Goal: Task Accomplishment & Management: Complete application form

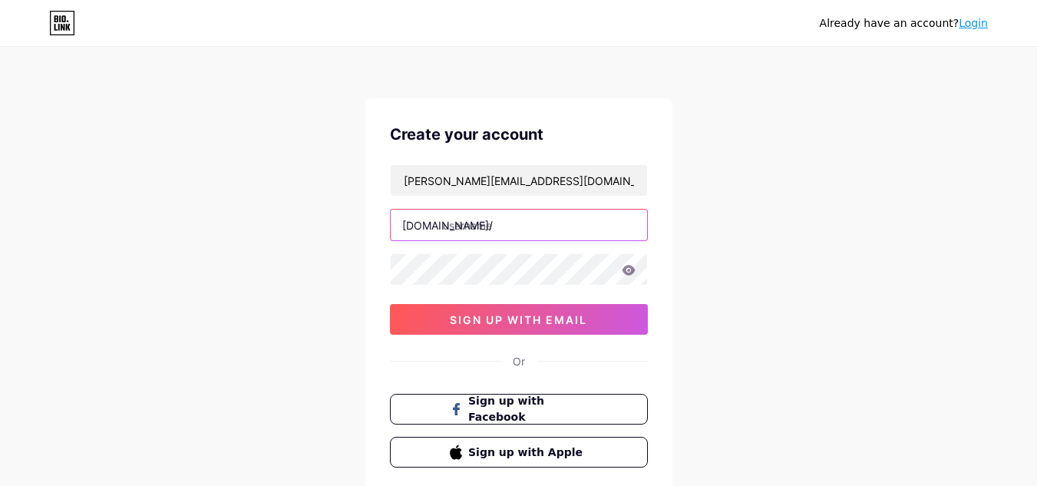
click at [502, 224] on input "text" at bounding box center [519, 225] width 256 height 31
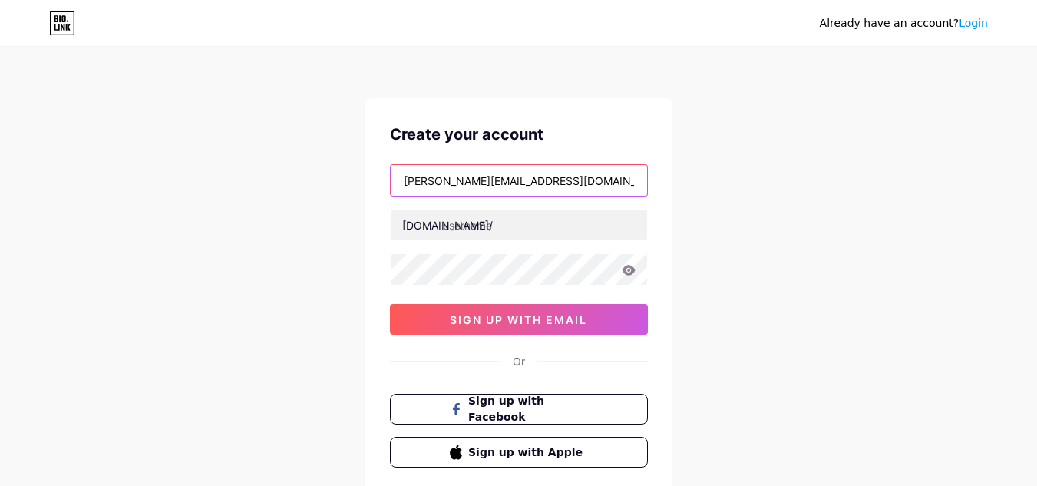
click at [550, 180] on input "[PERSON_NAME][EMAIL_ADDRESS][DOMAIN_NAME]" at bounding box center [519, 180] width 256 height 31
drag, startPoint x: 558, startPoint y: 176, endPoint x: 390, endPoint y: 169, distance: 168.3
click at [391, 169] on input "[PERSON_NAME][EMAIL_ADDRESS][DOMAIN_NAME]" at bounding box center [519, 180] width 256 height 31
type input "[EMAIL_ADDRESS][DOMAIN_NAME]"
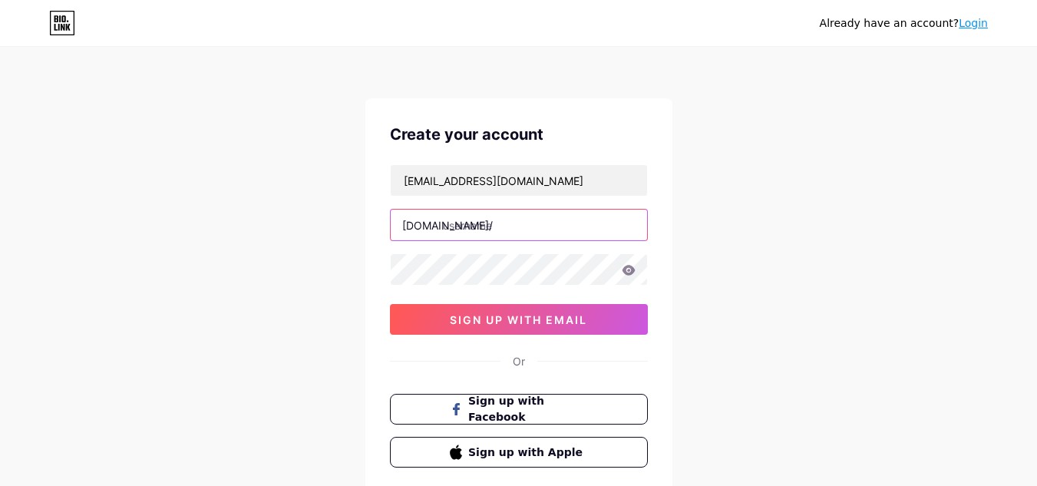
click at [527, 222] on input "text" at bounding box center [519, 225] width 256 height 31
type input "solisevents"
click at [625, 269] on icon at bounding box center [628, 270] width 13 height 10
click at [507, 323] on span "sign up with email" at bounding box center [518, 319] width 137 height 13
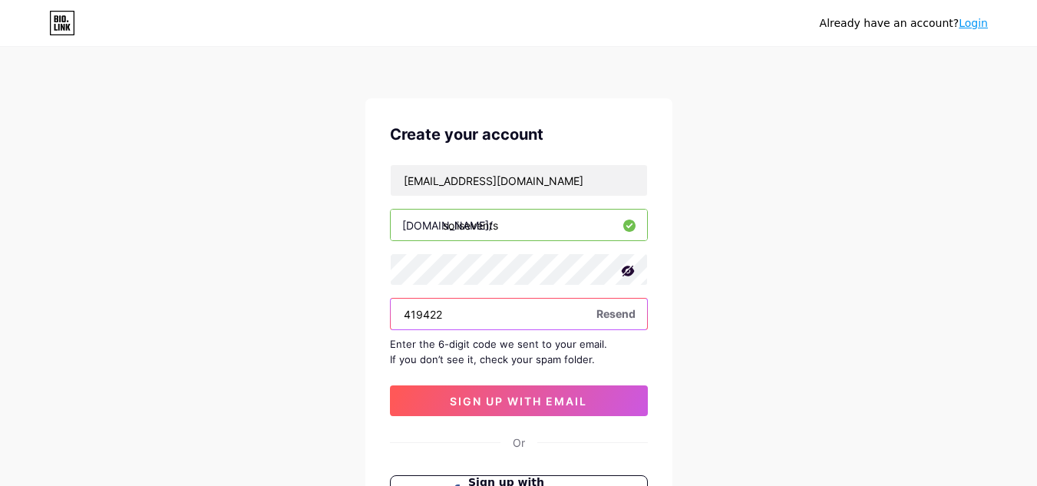
type input "419422"
click at [526, 401] on span "sign up with email" at bounding box center [518, 401] width 137 height 13
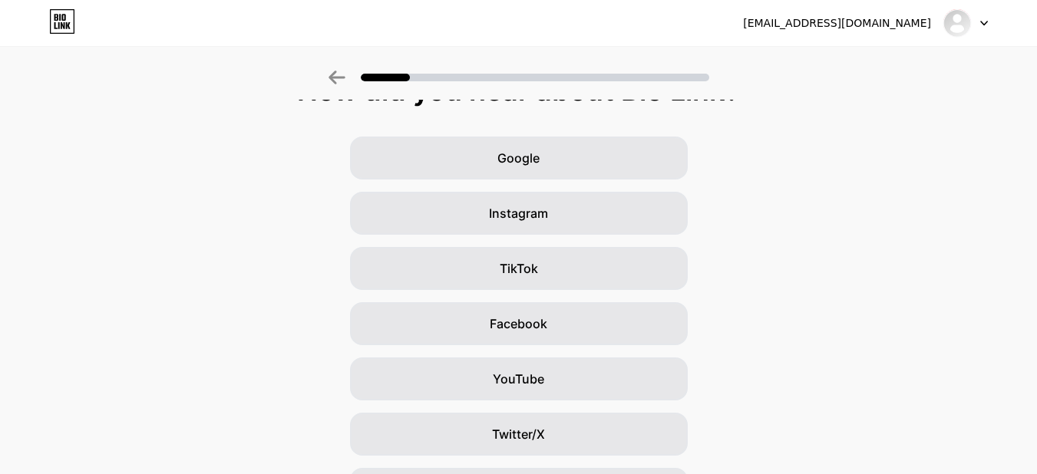
scroll to position [187, 0]
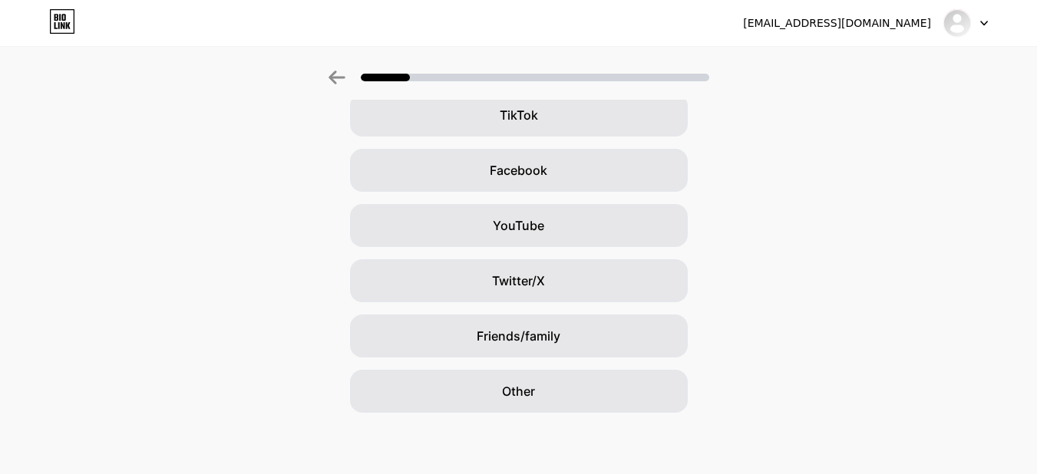
click at [535, 389] on span "Other" at bounding box center [518, 391] width 33 height 18
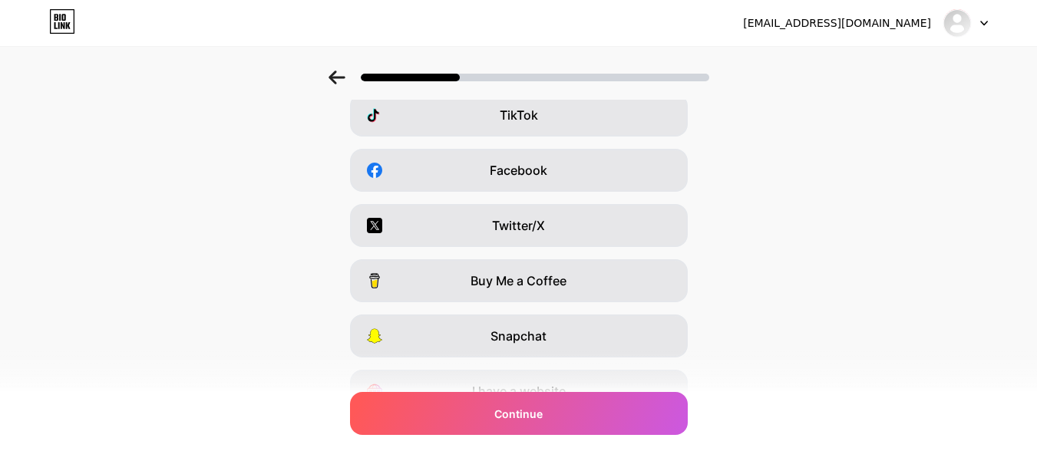
scroll to position [0, 0]
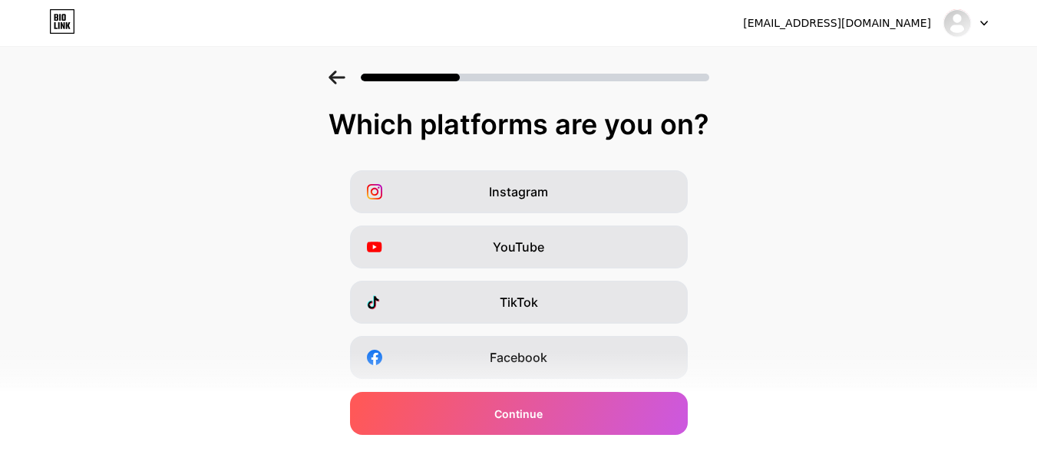
click at [516, 415] on span "Continue" at bounding box center [518, 414] width 48 height 16
click at [536, 183] on span "Instagram" at bounding box center [518, 192] width 59 height 18
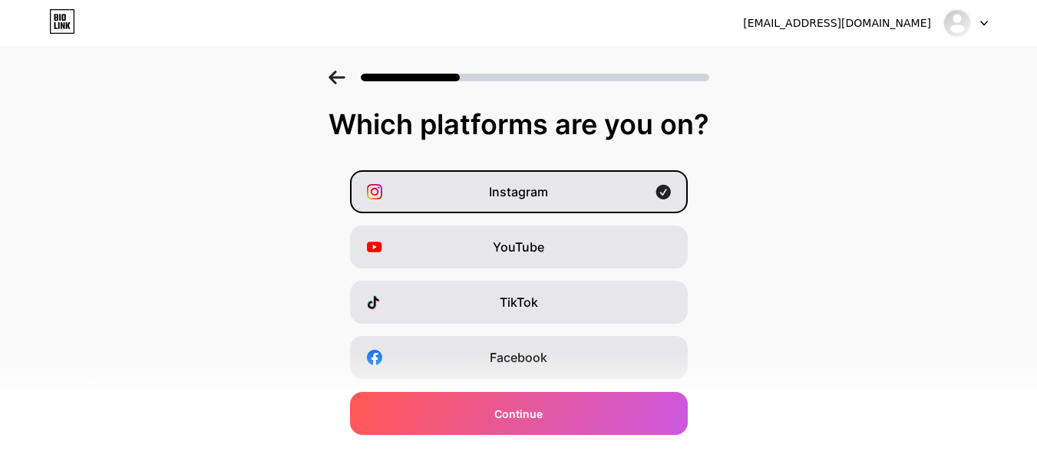
click at [544, 239] on span "YouTube" at bounding box center [518, 247] width 51 height 18
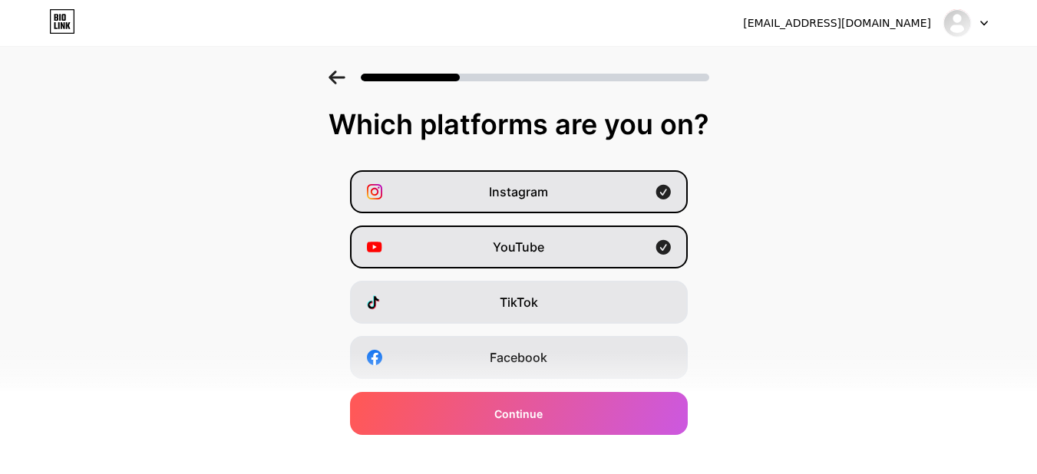
click at [567, 296] on div "TikTok" at bounding box center [519, 302] width 338 height 43
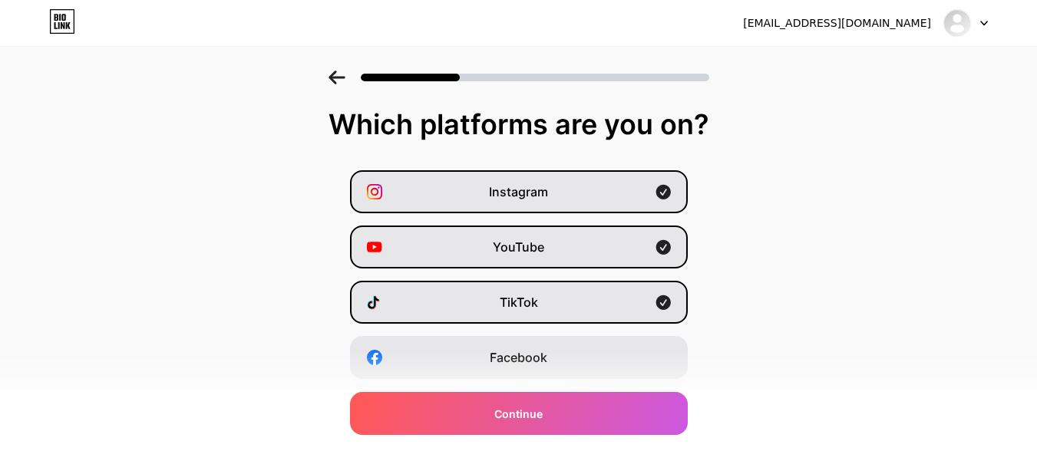
click at [554, 349] on div "Facebook" at bounding box center [519, 357] width 338 height 43
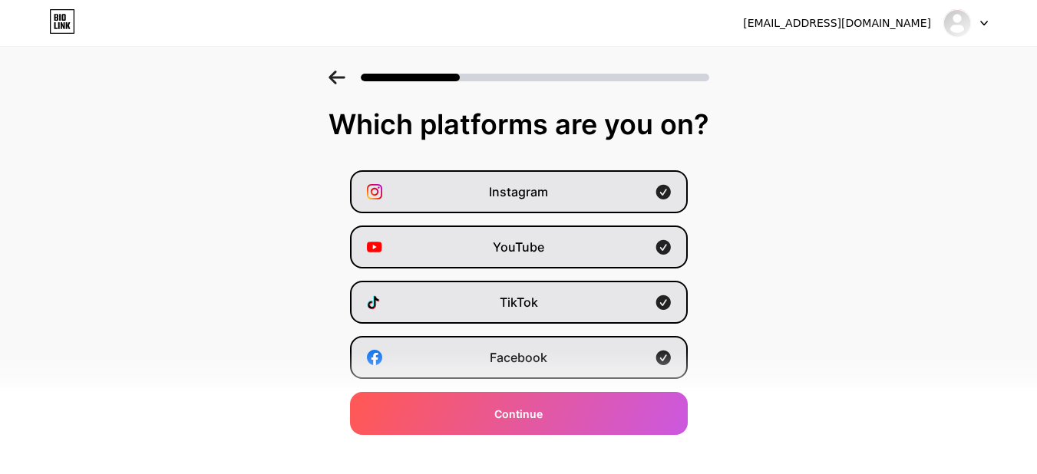
click at [541, 418] on span "Continue" at bounding box center [518, 414] width 48 height 16
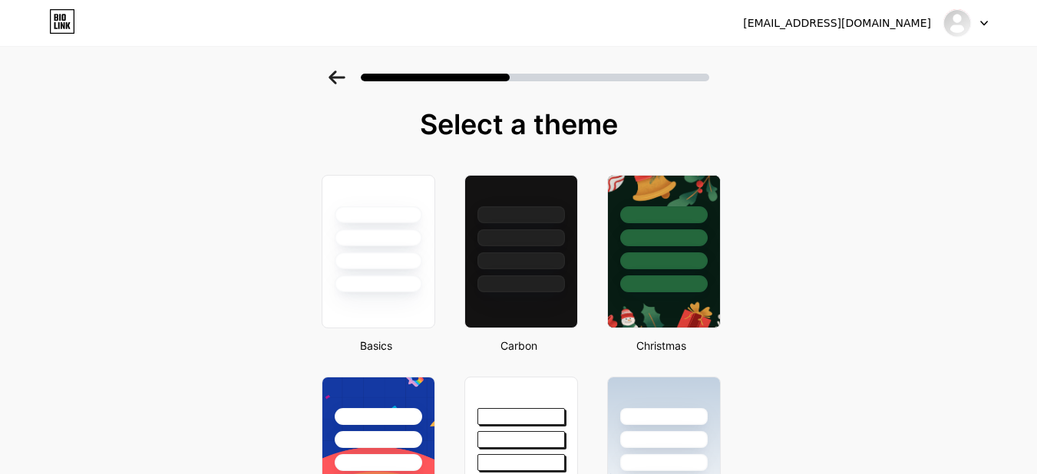
click at [378, 236] on div at bounding box center [379, 238] width 88 height 17
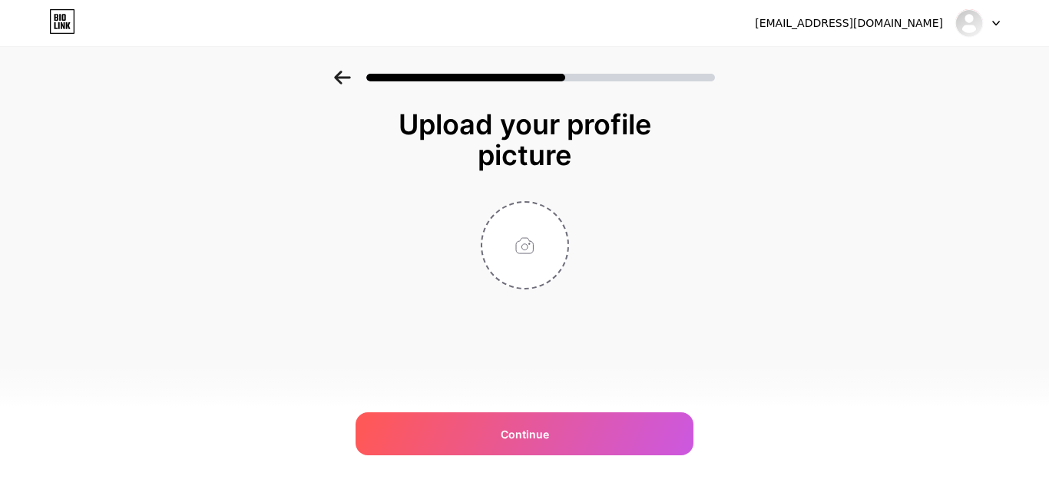
click at [591, 449] on div "Continue" at bounding box center [524, 433] width 338 height 43
click at [527, 241] on input "file" at bounding box center [524, 245] width 85 height 85
click at [540, 268] on input "file" at bounding box center [524, 245] width 85 height 85
type input "C:\fakepath\Newsletter Banner.jpg"
click at [570, 437] on div "Continue" at bounding box center [524, 433] width 338 height 43
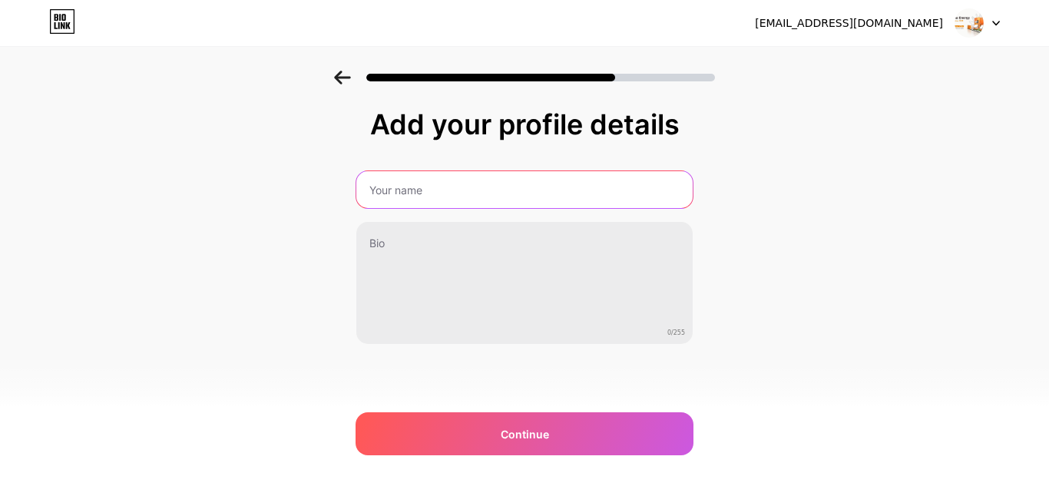
click at [441, 185] on input "text" at bounding box center [524, 189] width 336 height 37
type input "Solis_MEA"
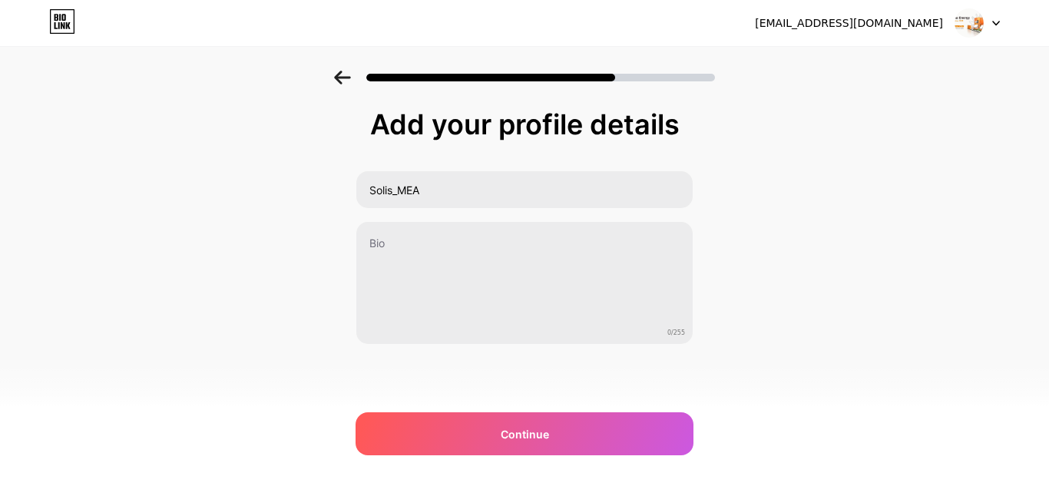
click at [510, 432] on span "Continue" at bounding box center [524, 434] width 48 height 16
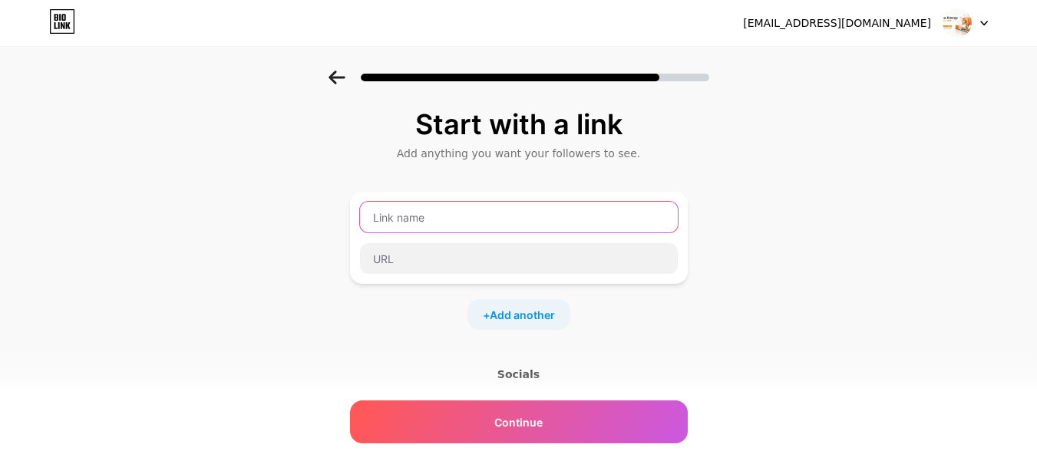
click at [468, 219] on input "text" at bounding box center [519, 217] width 318 height 31
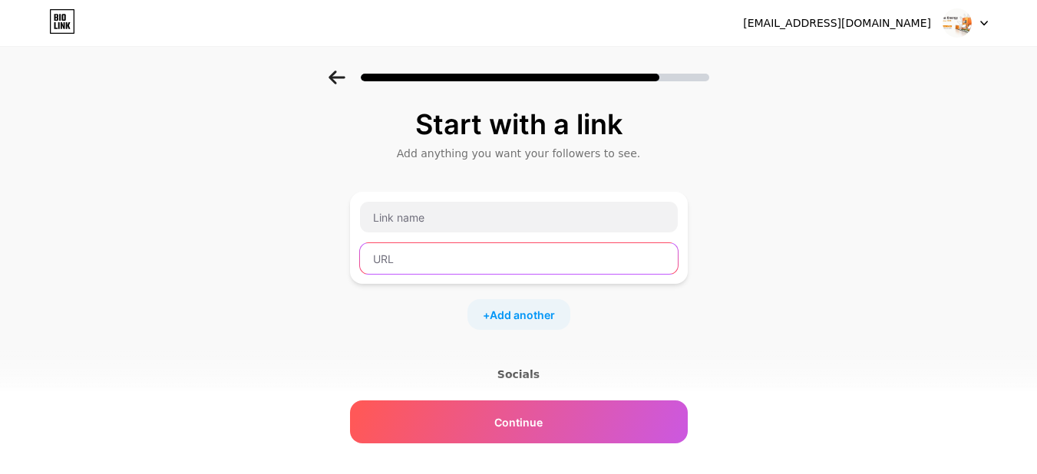
click at [398, 260] on input "text" at bounding box center [519, 258] width 318 height 31
paste input "[URL][DOMAIN_NAME]"
type input "[URL][DOMAIN_NAME]"
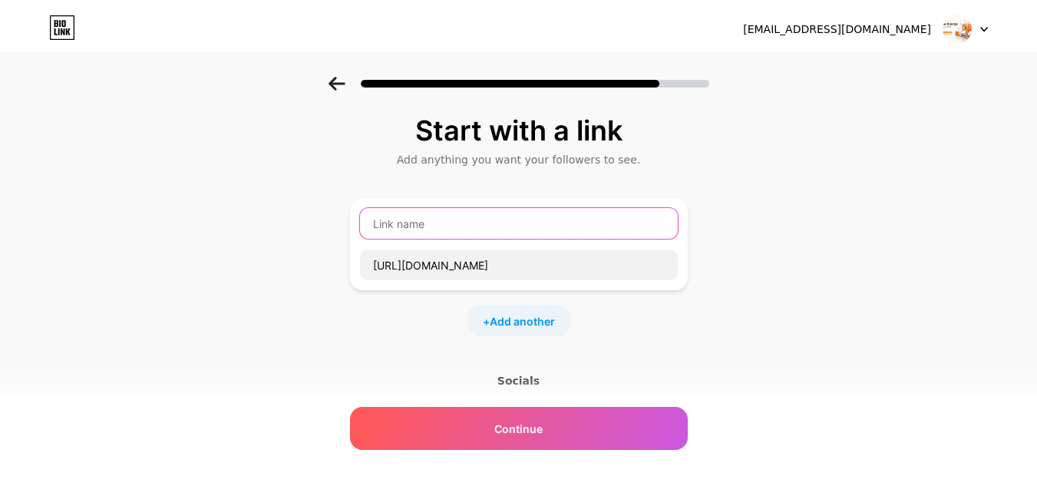
scroll to position [0, 0]
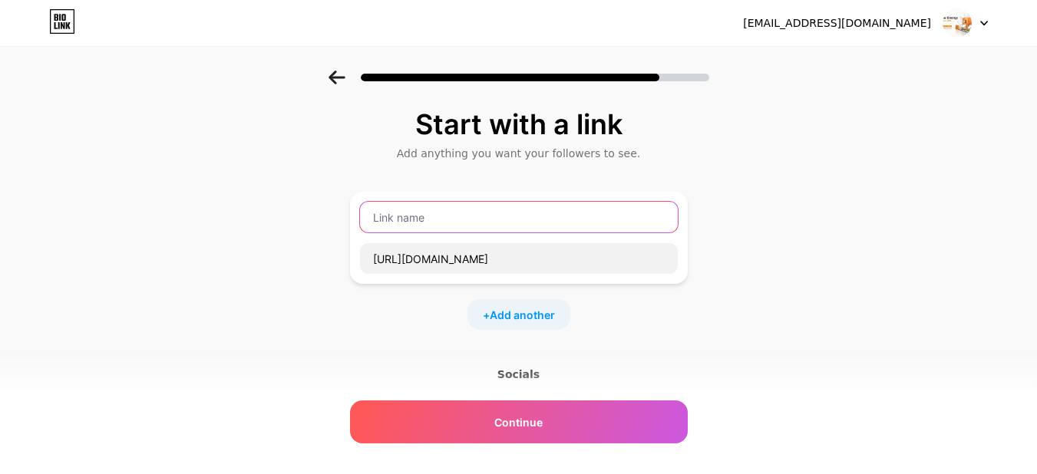
click at [448, 216] on input "text" at bounding box center [519, 217] width 318 height 31
type input "Nigeria Energy Registration"
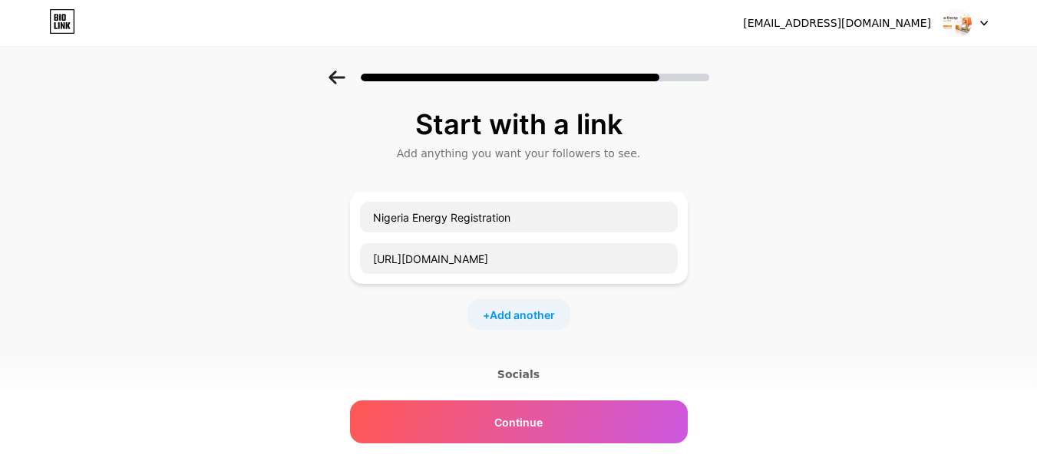
click at [543, 426] on span "Continue" at bounding box center [518, 423] width 48 height 16
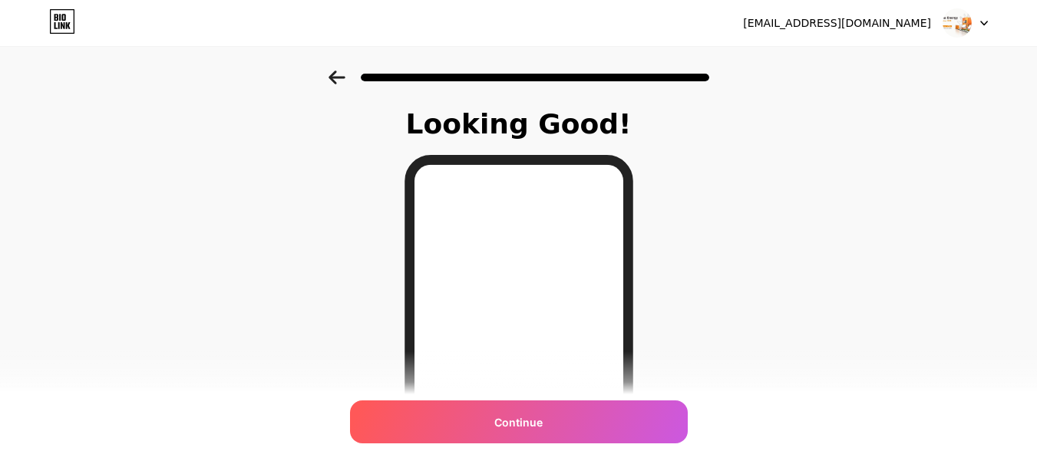
click at [540, 424] on span "Continue" at bounding box center [518, 423] width 48 height 16
